Goal: Transaction & Acquisition: Purchase product/service

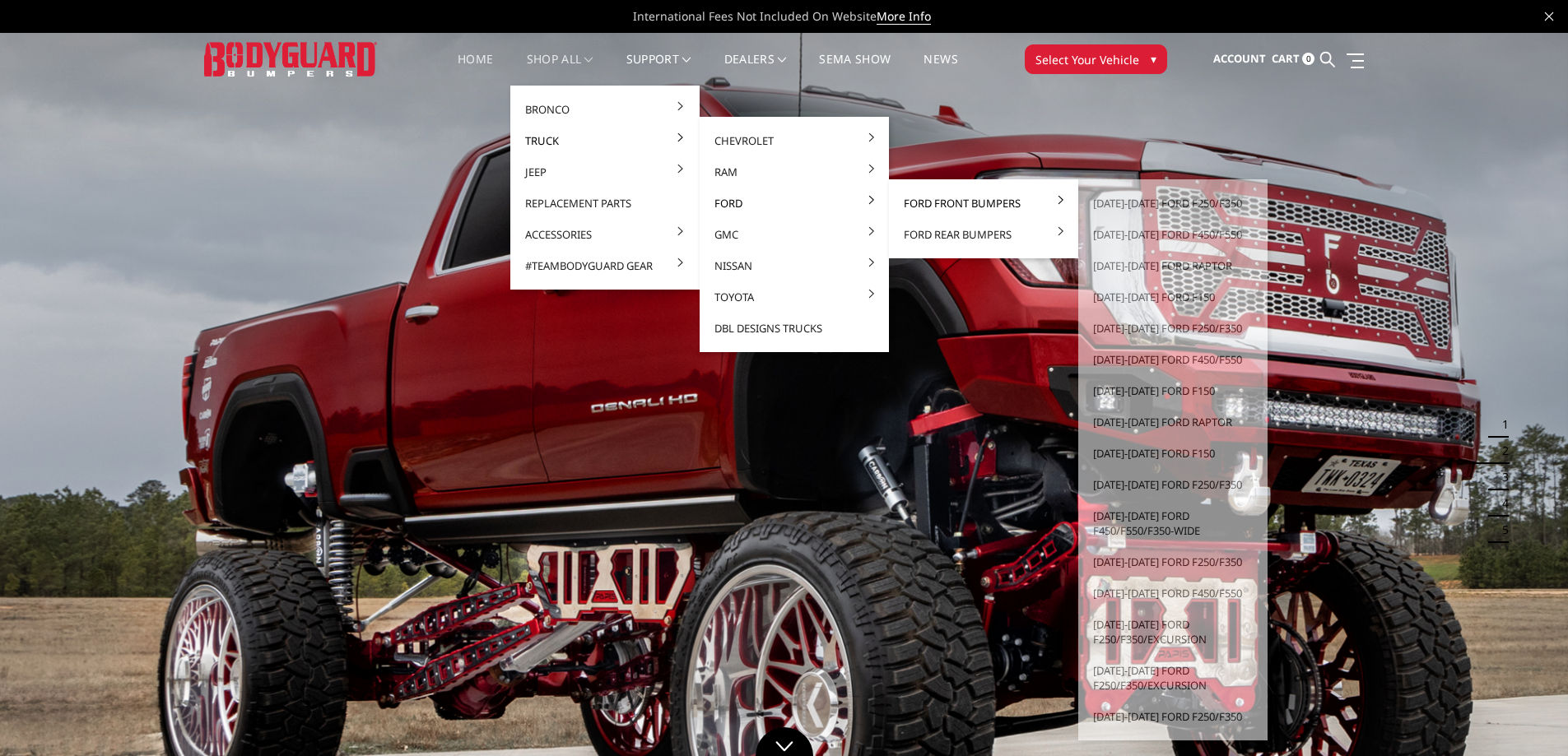
click at [942, 202] on link "Ford Front Bumpers" at bounding box center [983, 204] width 176 height 31
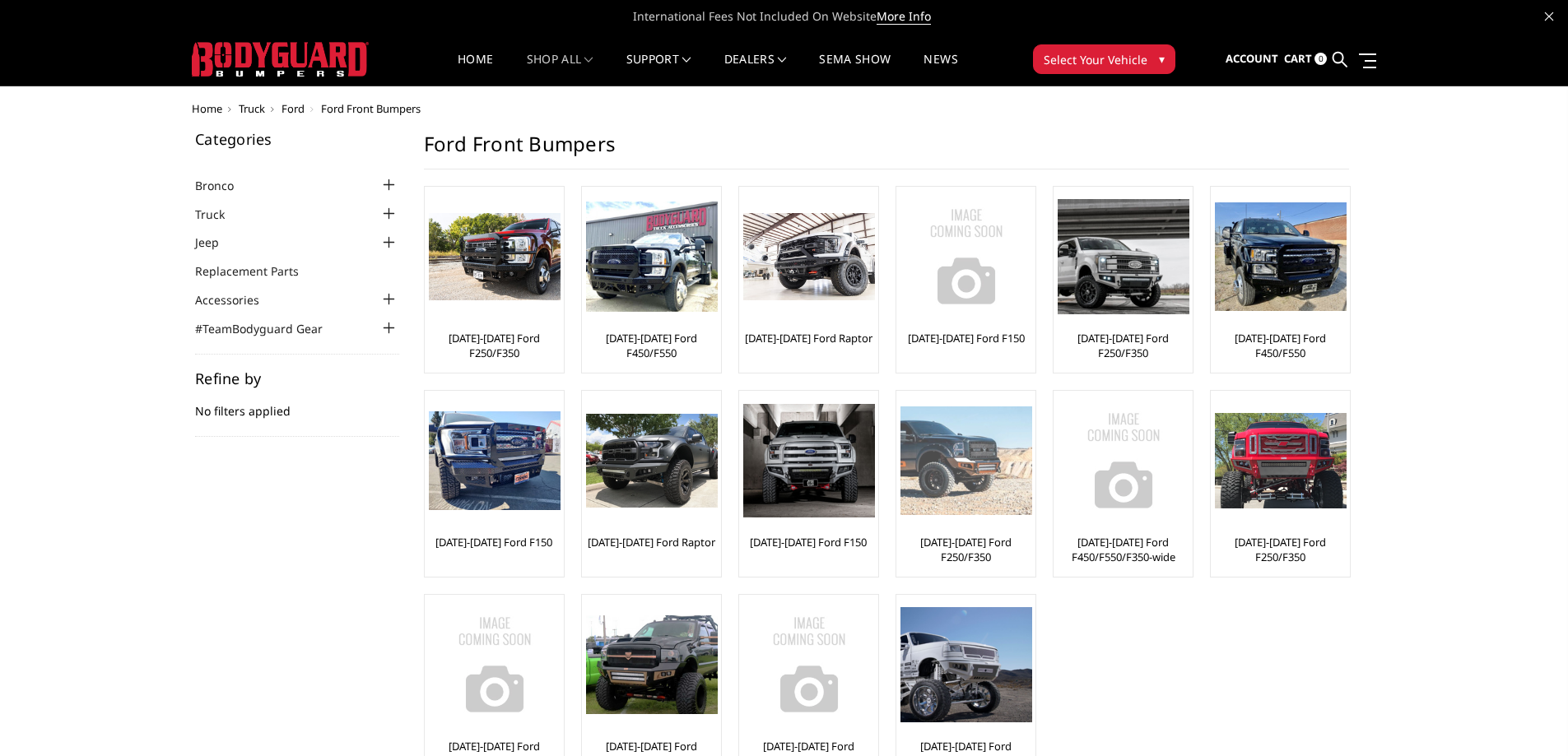
click at [993, 453] on img at bounding box center [965, 460] width 132 height 109
